Goal: Information Seeking & Learning: Obtain resource

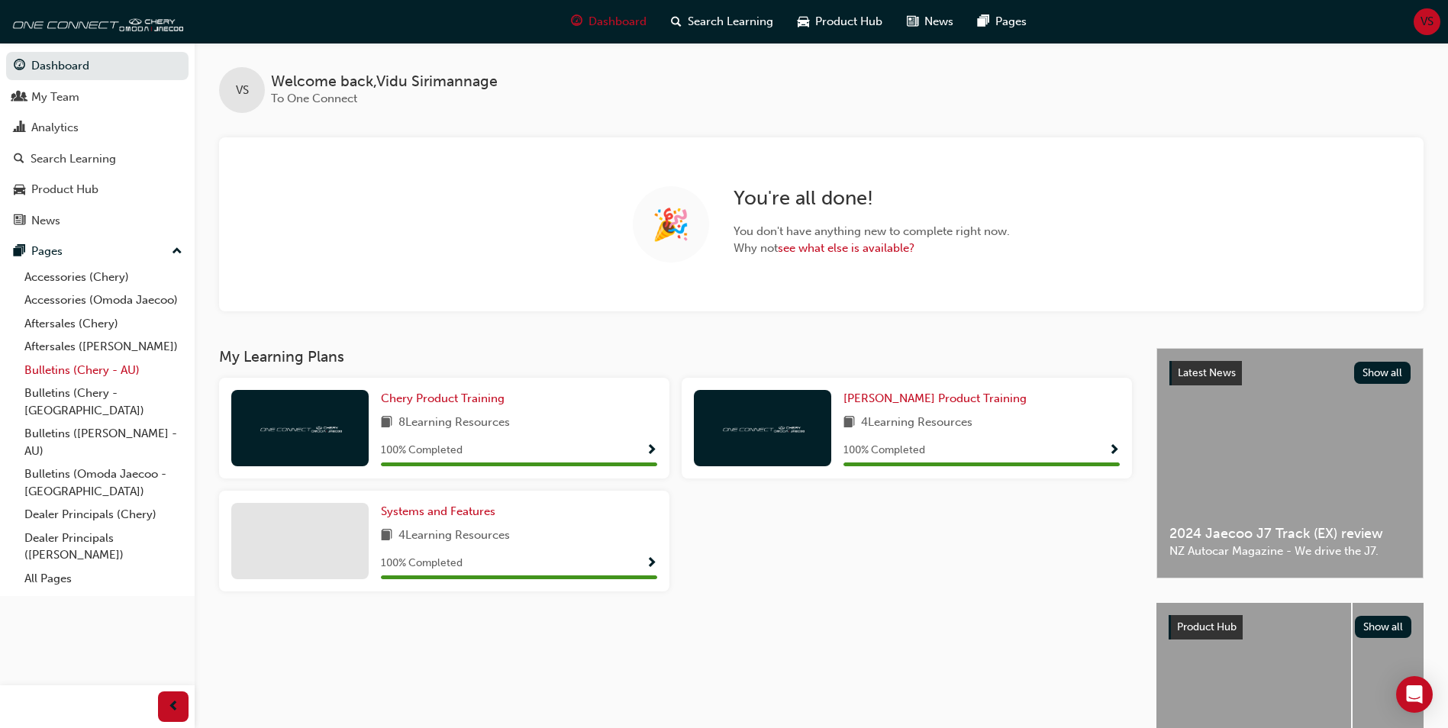
click at [52, 368] on link "Bulletins (Chery - AU)" at bounding box center [103, 371] width 170 height 24
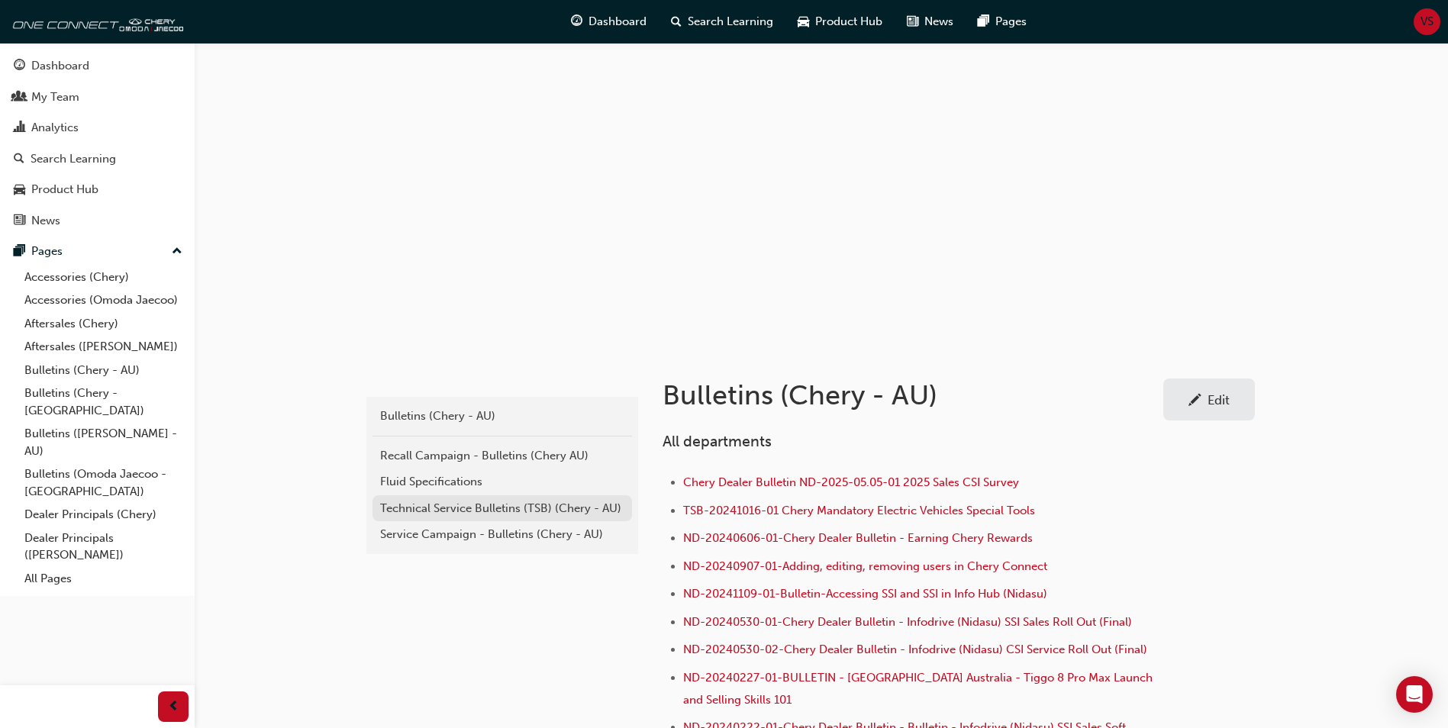
click at [469, 511] on div "Technical Service Bulletins (TSB) (Chery - AU)" at bounding box center [502, 509] width 244 height 18
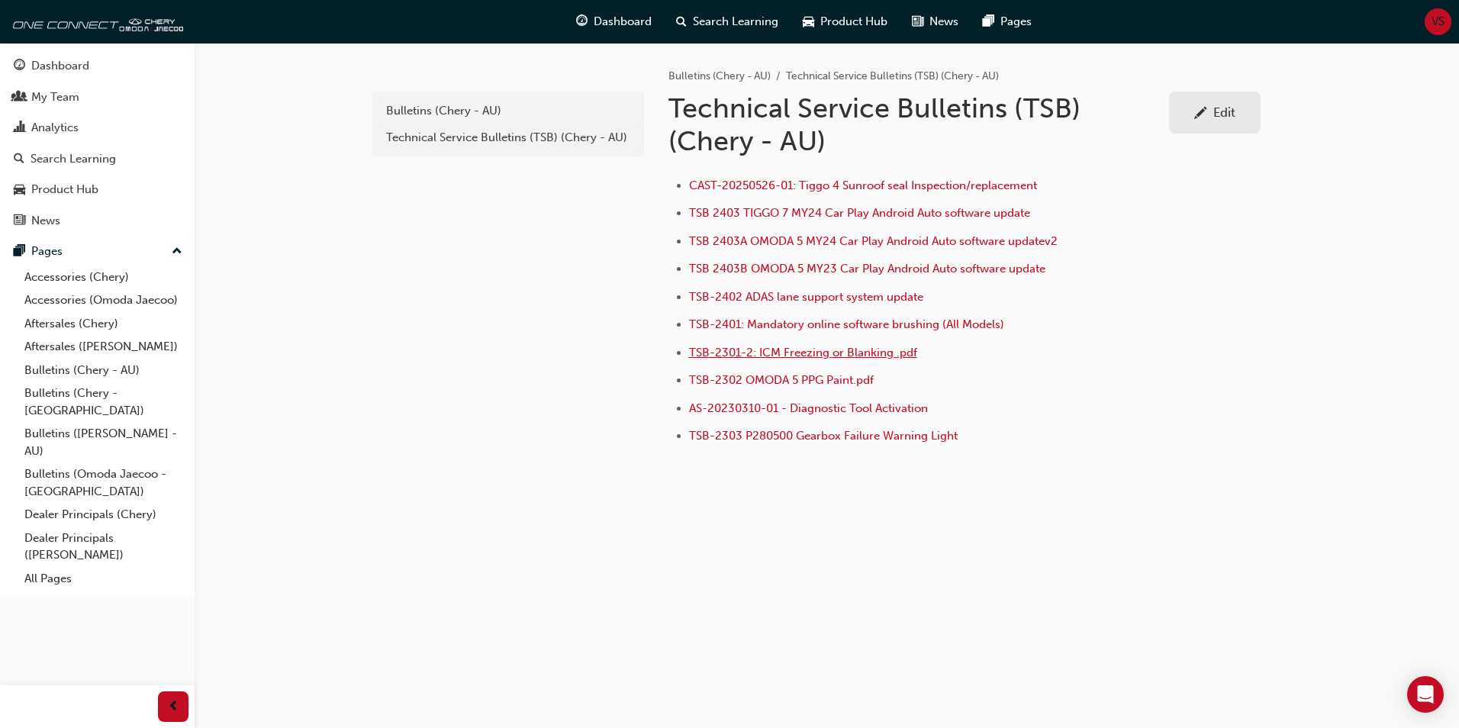
click at [772, 355] on span "TSB-2301-2: ICM Freezing or Blanking .pdf" at bounding box center [803, 353] width 228 height 14
click at [47, 324] on link "Aftersales (Chery)" at bounding box center [103, 324] width 170 height 24
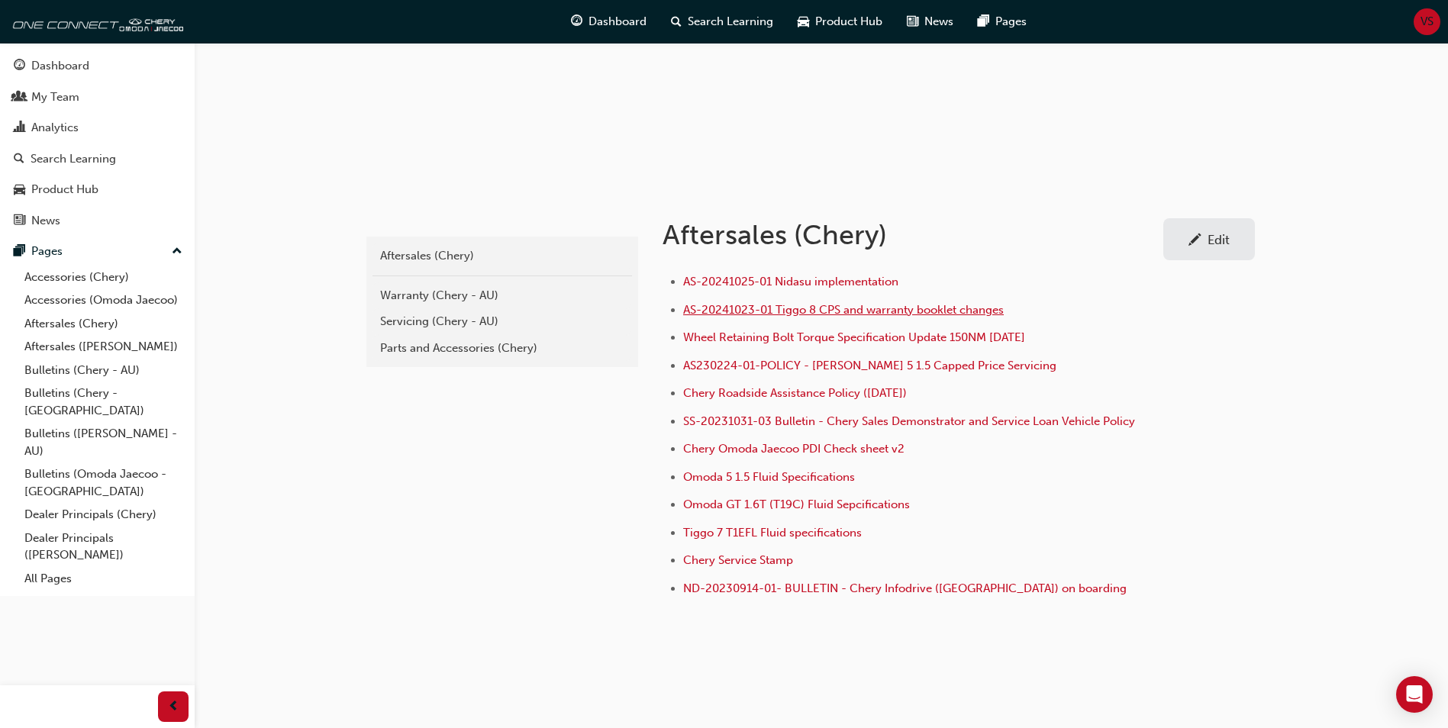
scroll to position [181, 0]
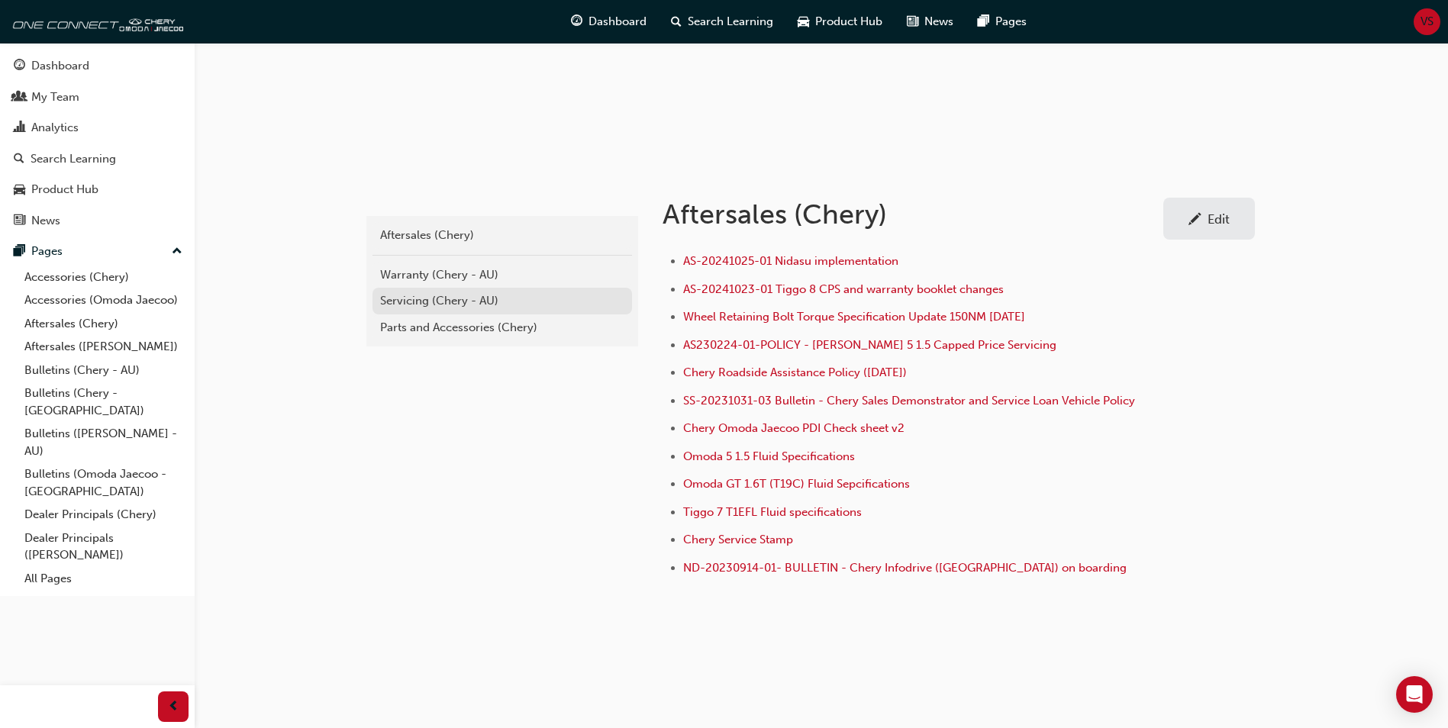
click at [440, 302] on div "Servicing (Chery - AU)" at bounding box center [502, 301] width 244 height 18
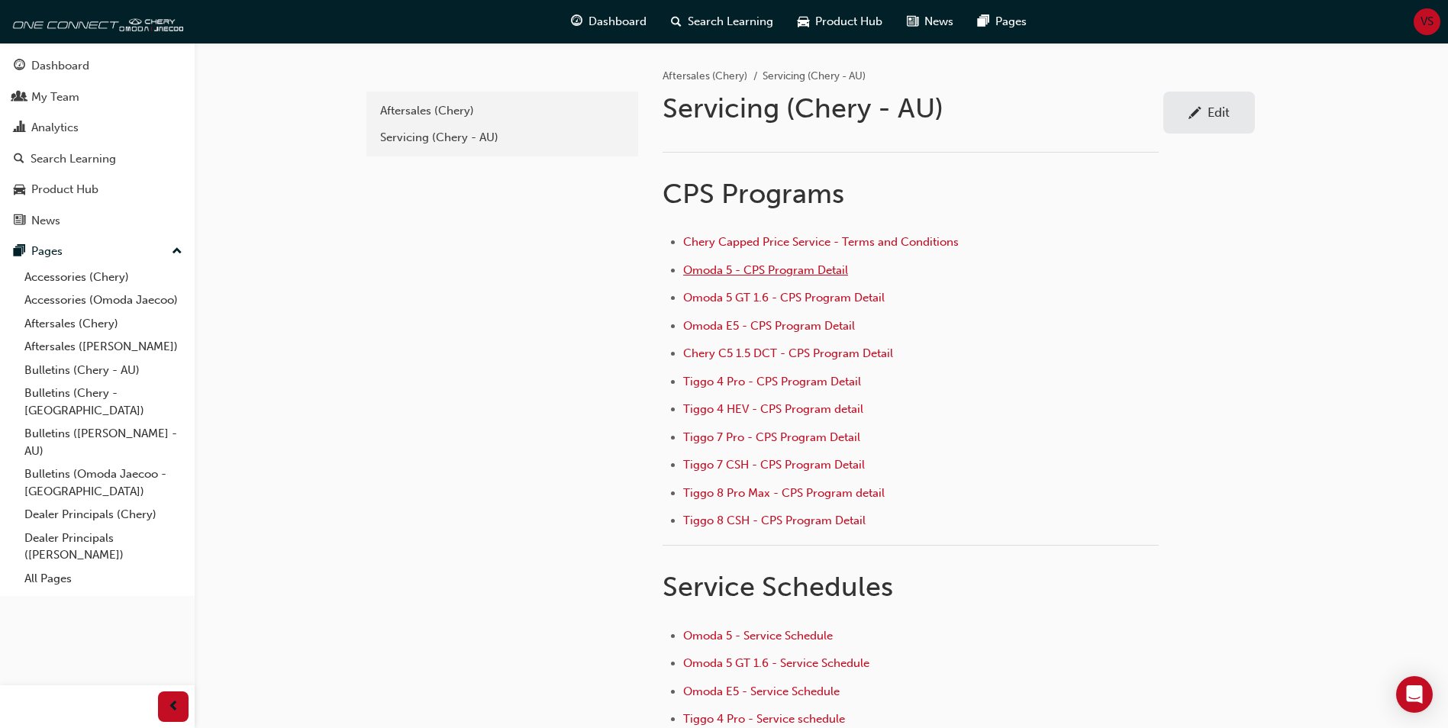
click at [730, 273] on span "Omoda 5 - CPS Program Detail" at bounding box center [765, 270] width 165 height 14
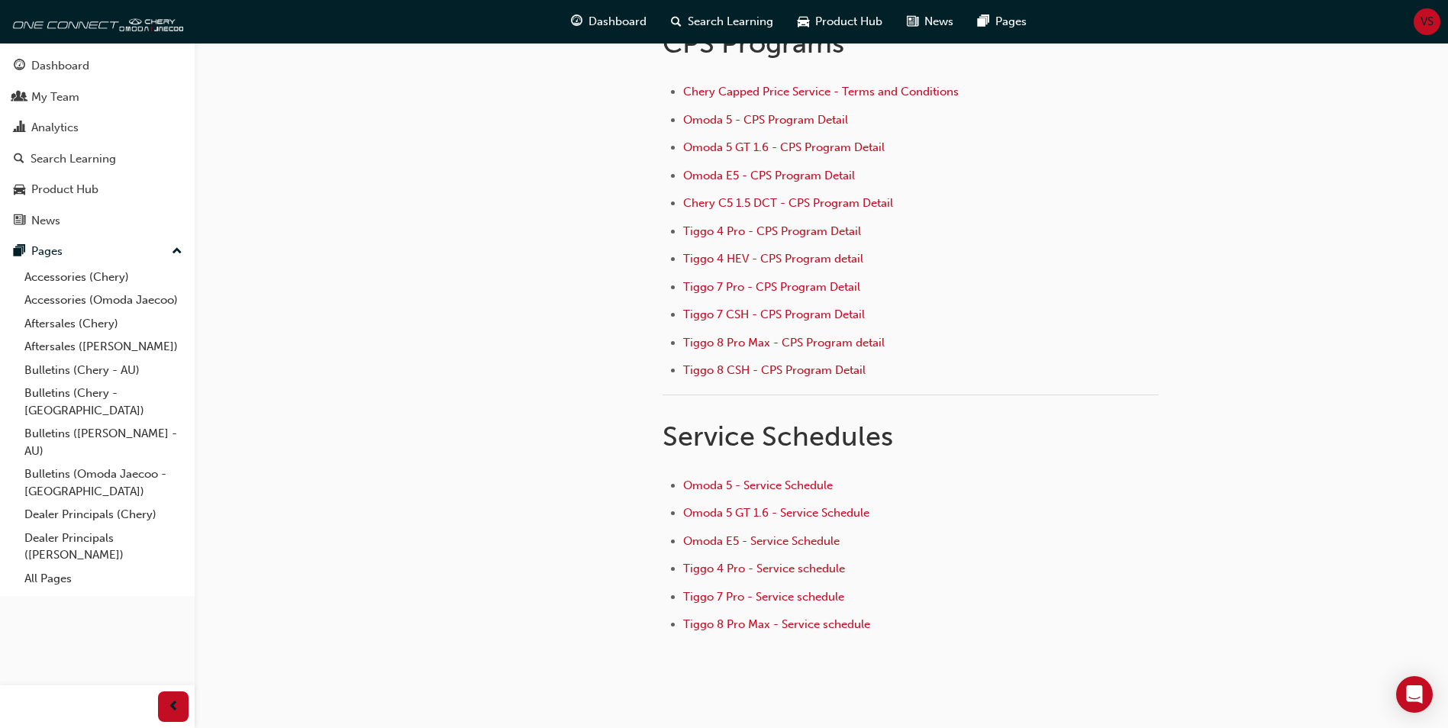
scroll to position [151, 0]
click at [780, 488] on span "Omoda 5 - Service Schedule" at bounding box center [758, 485] width 150 height 14
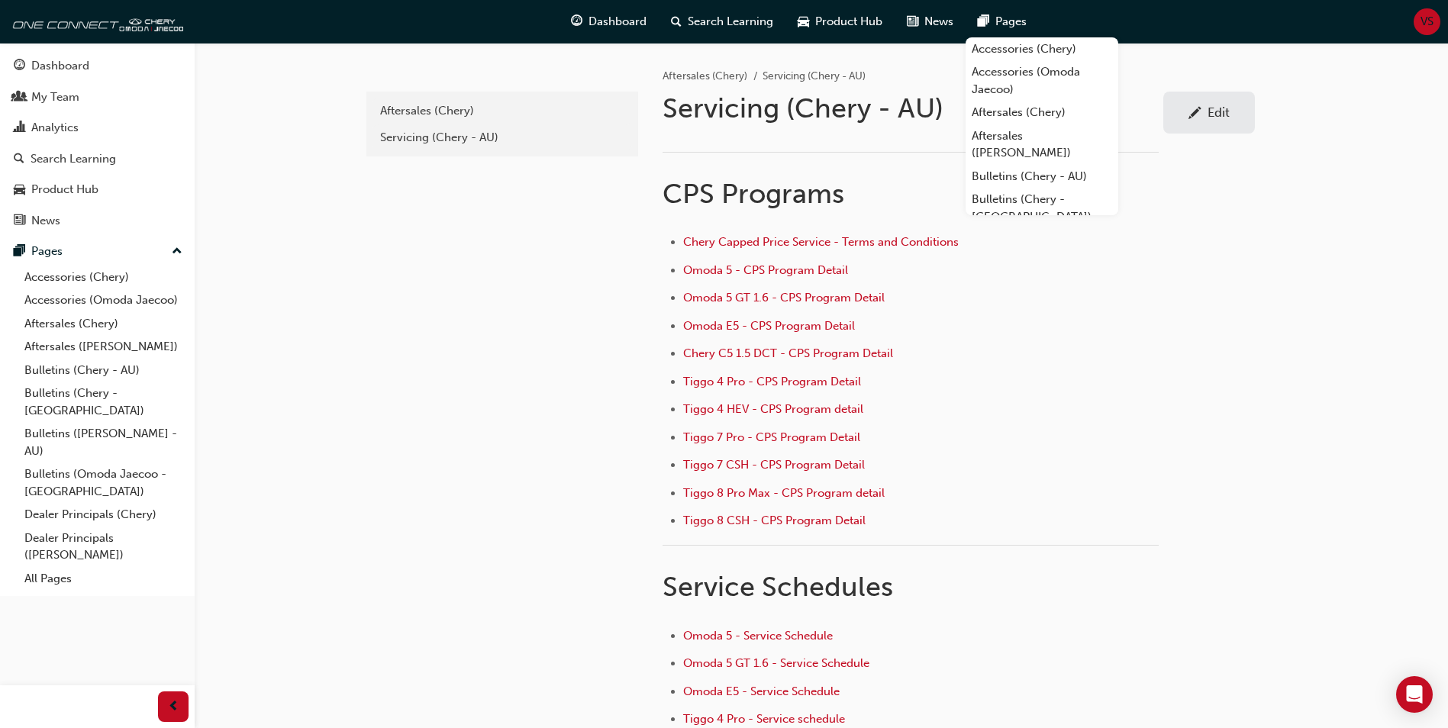
drag, startPoint x: 1259, startPoint y: 398, endPoint x: 1309, endPoint y: 401, distance: 49.7
click at [1259, 398] on div "Aftersales (Chery) Servicing (Chery - AU) Servicing (Chery - AU) Edit ﻿ CPS Pro…" at bounding box center [958, 421] width 641 height 756
